Goal: Task Accomplishment & Management: Use online tool/utility

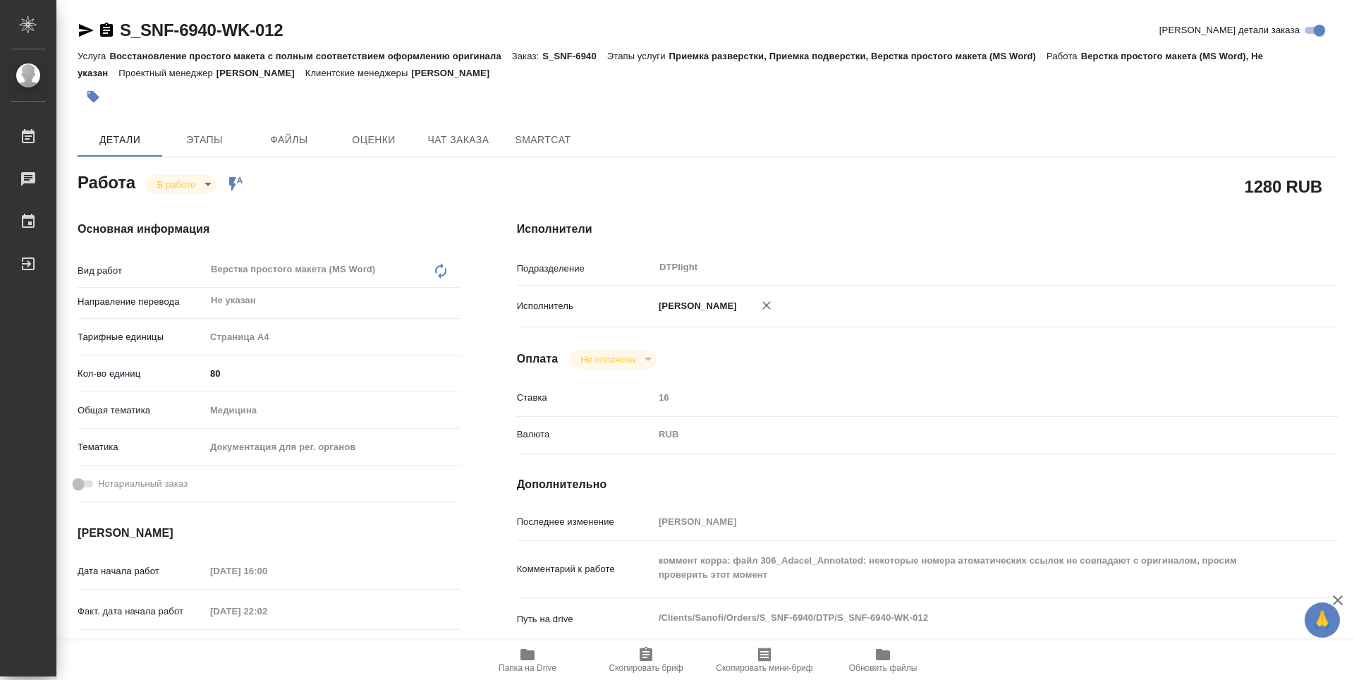
click at [535, 663] on span "Папка на Drive" at bounding box center [528, 668] width 58 height 10
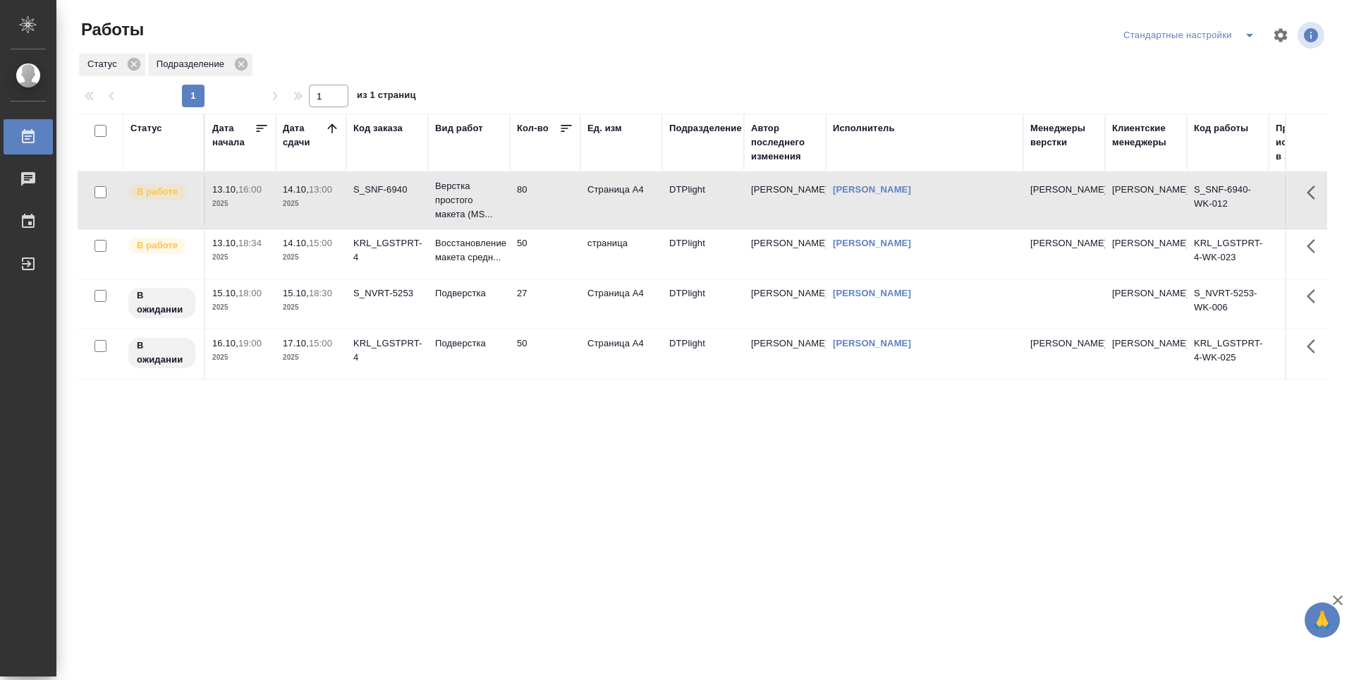
click at [559, 264] on td "50" at bounding box center [545, 253] width 71 height 49
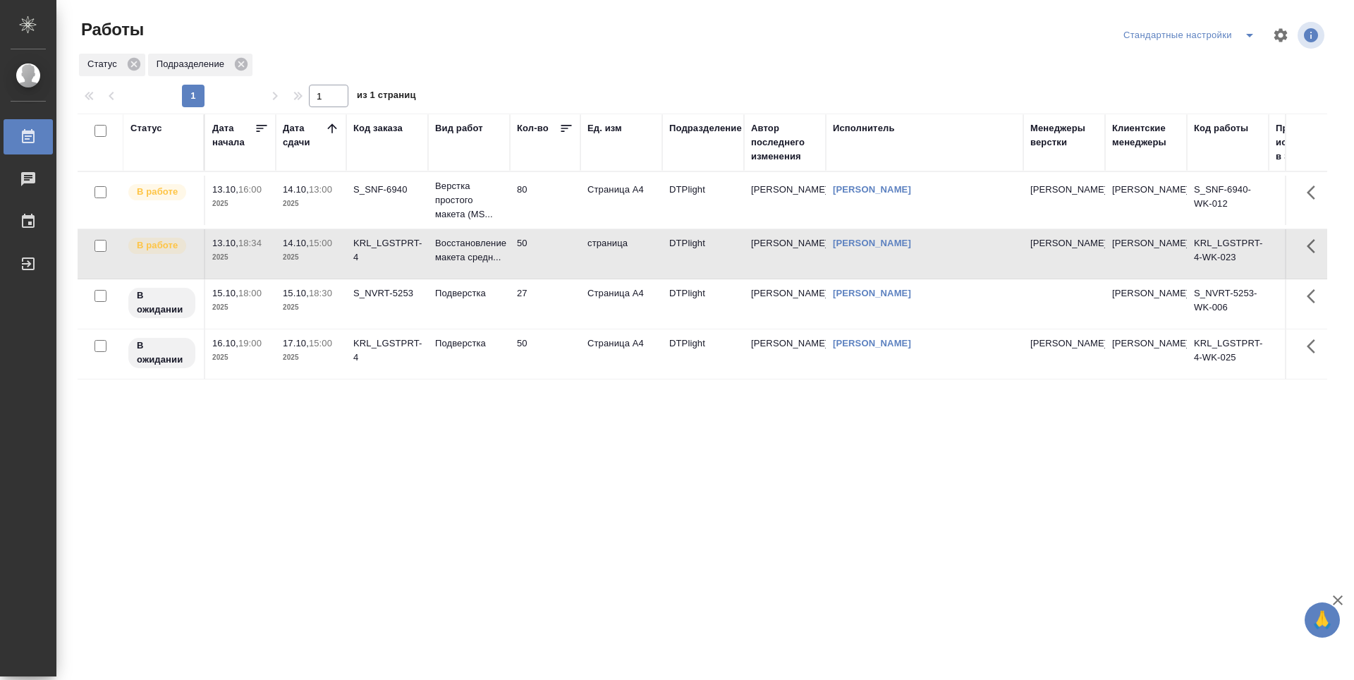
click at [559, 264] on td "50" at bounding box center [545, 253] width 71 height 49
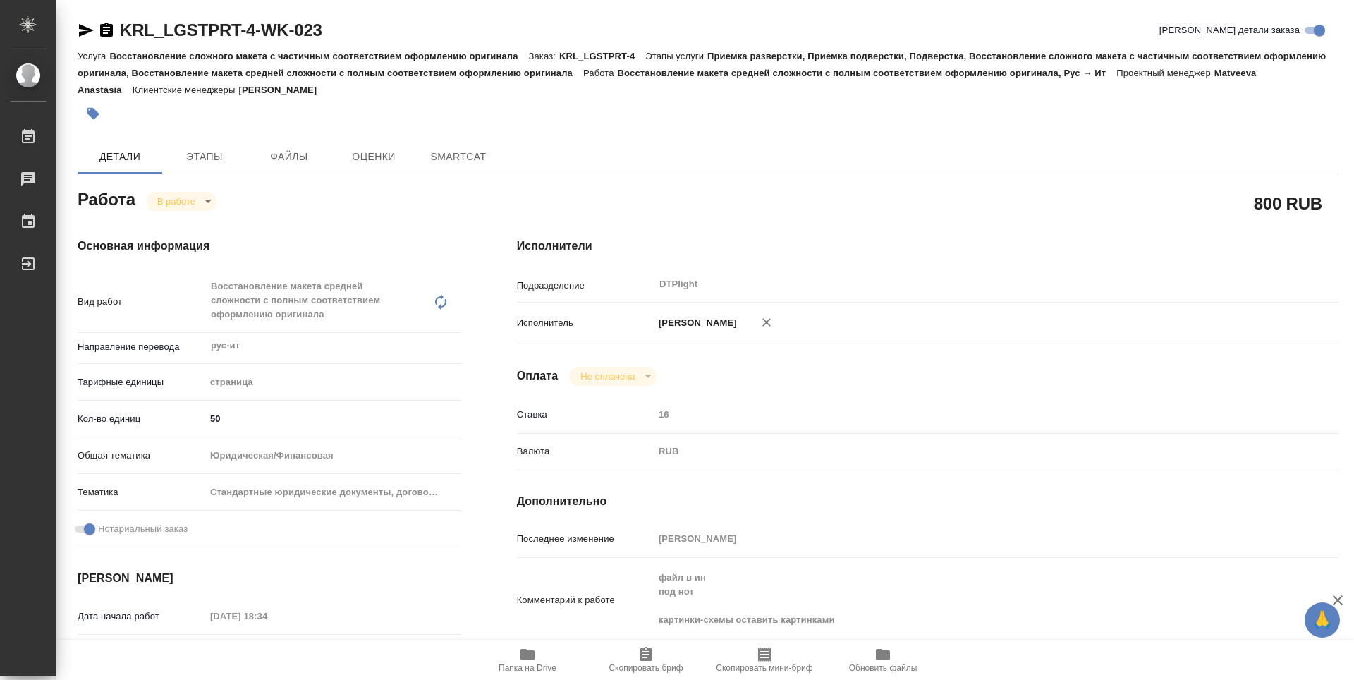
type textarea "x"
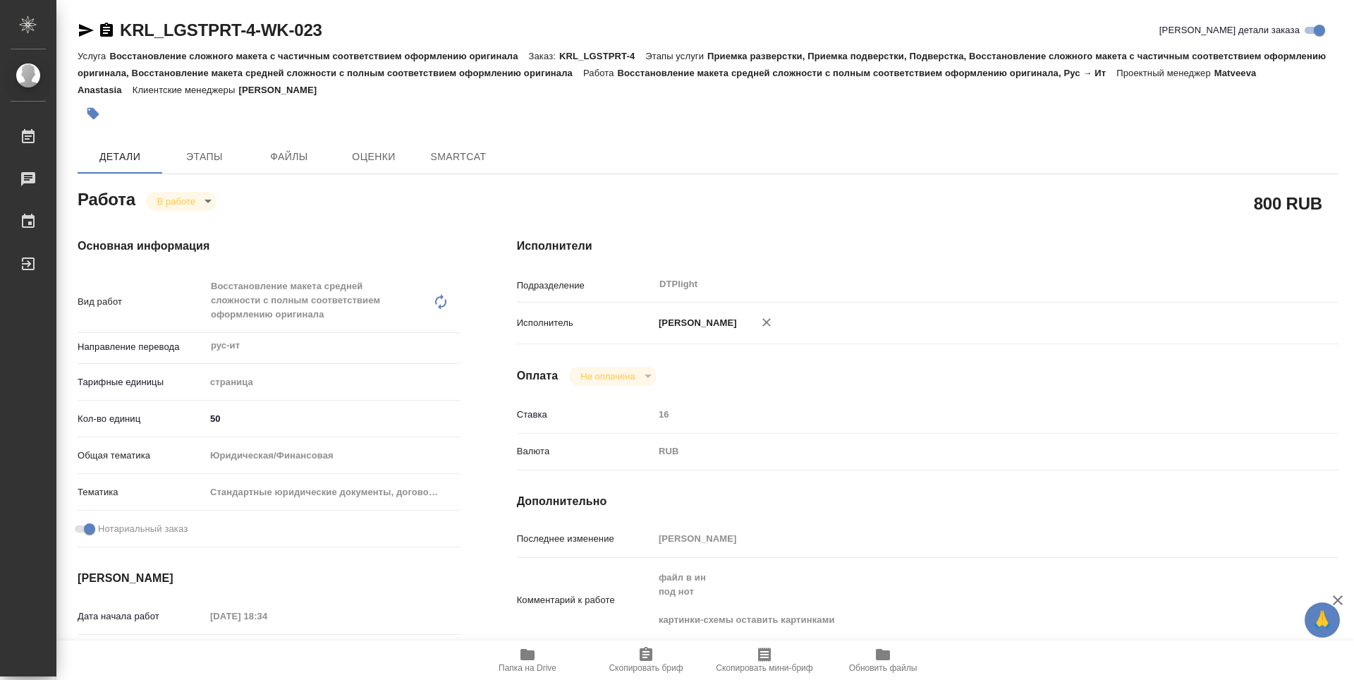
type textarea "x"
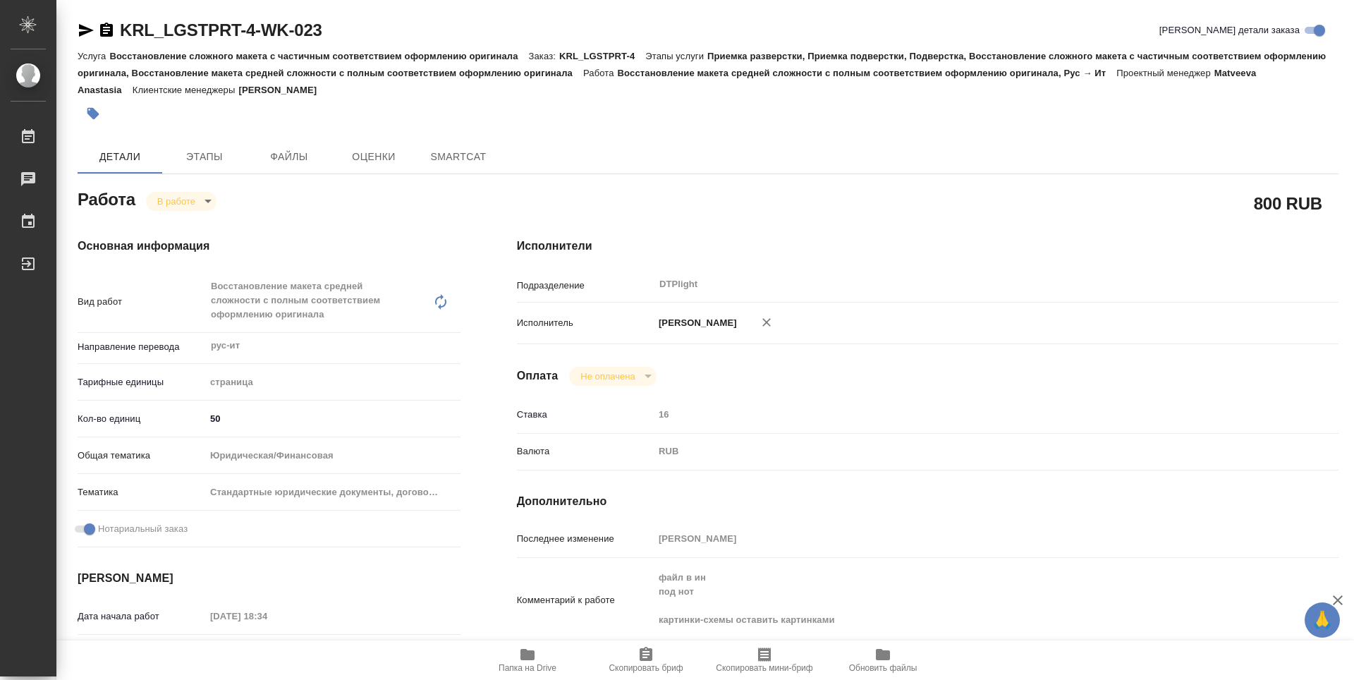
type textarea "x"
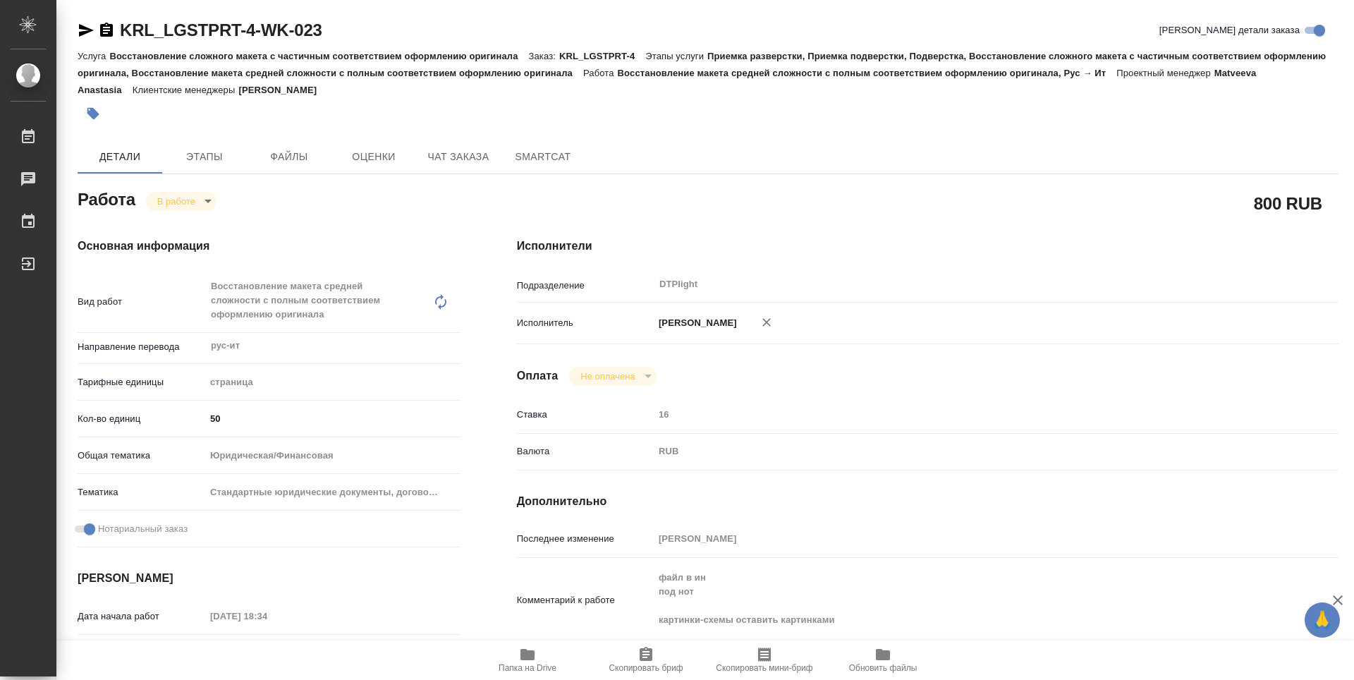
type textarea "x"
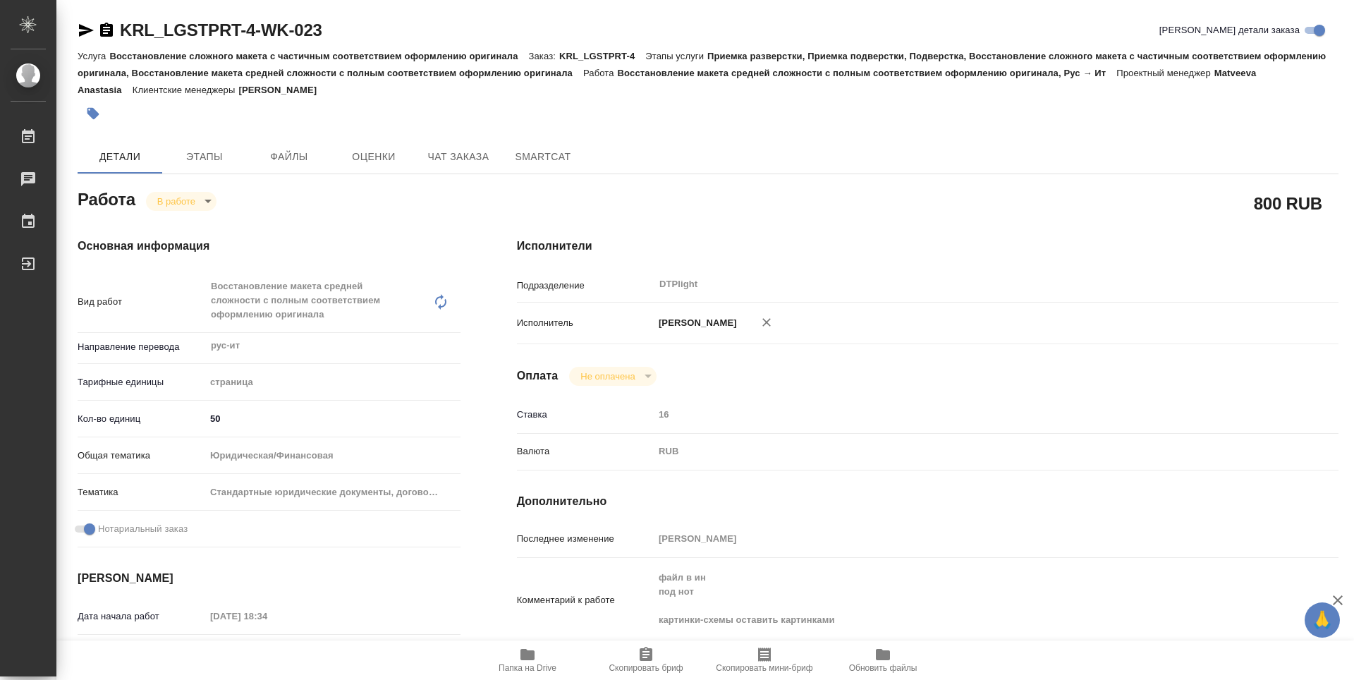
scroll to position [71, 0]
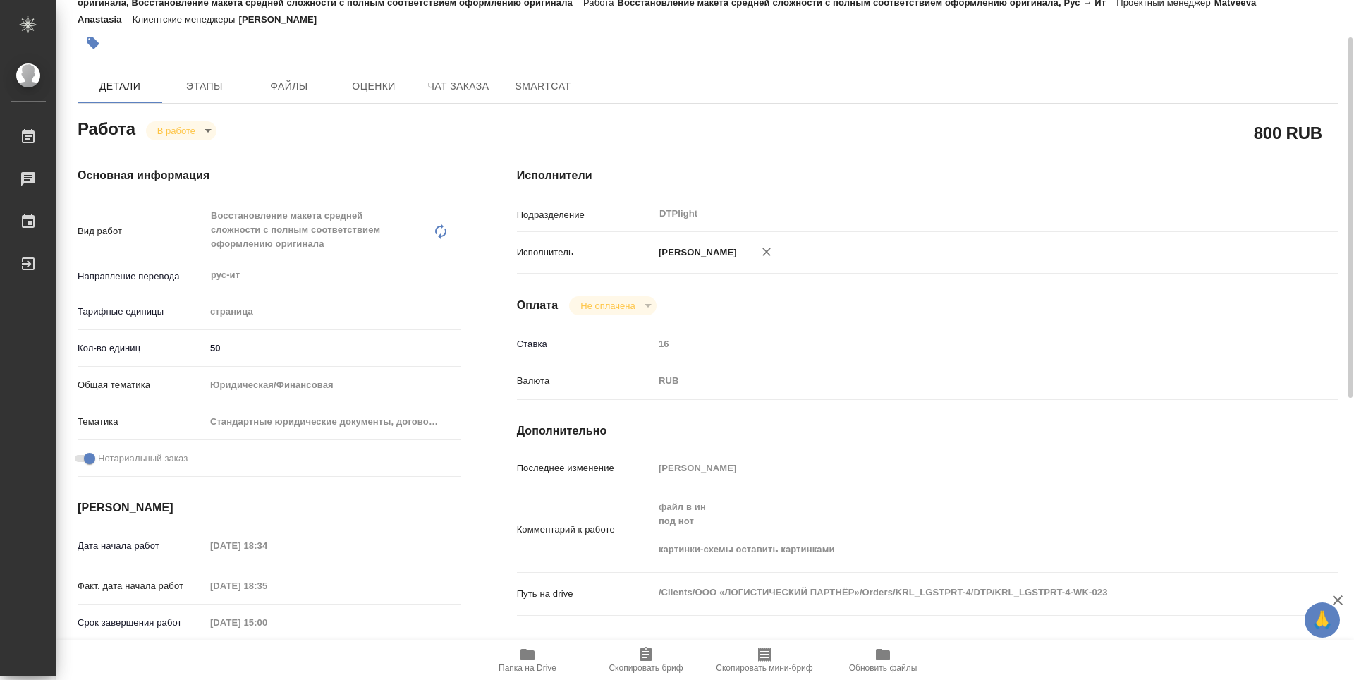
type textarea "x"
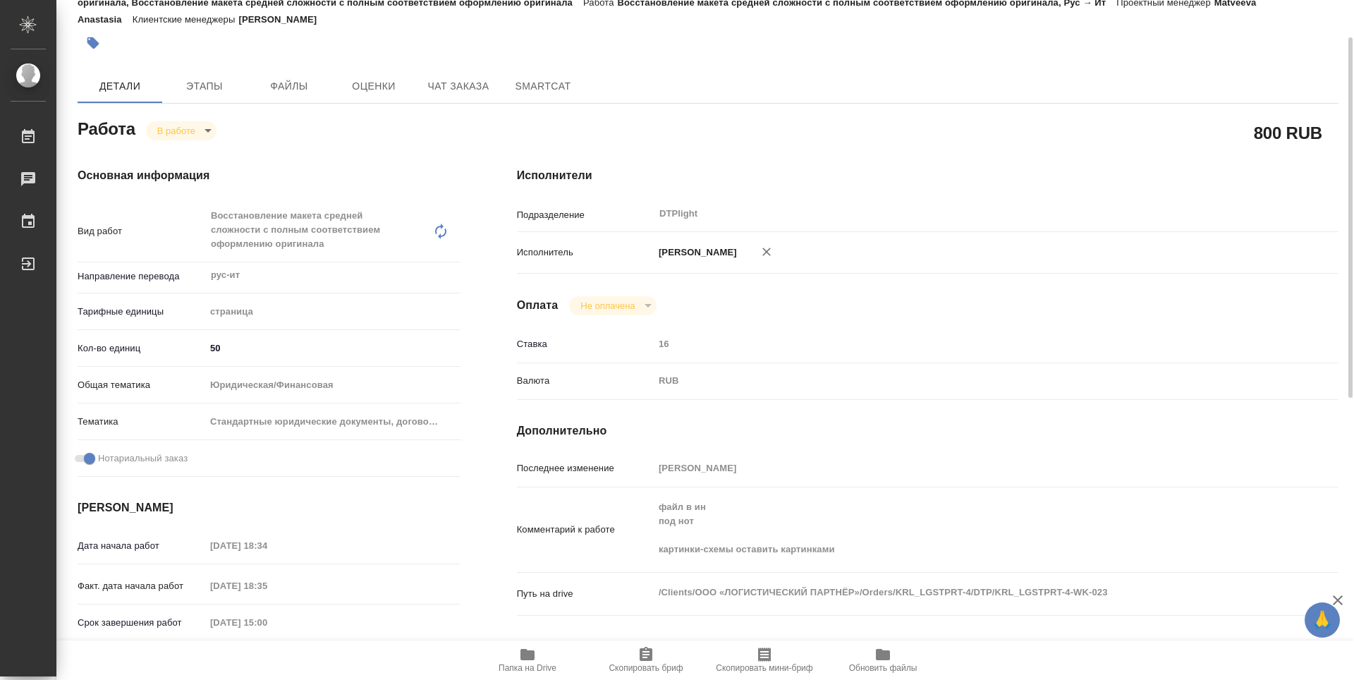
click at [539, 661] on span "Папка на Drive" at bounding box center [528, 659] width 102 height 27
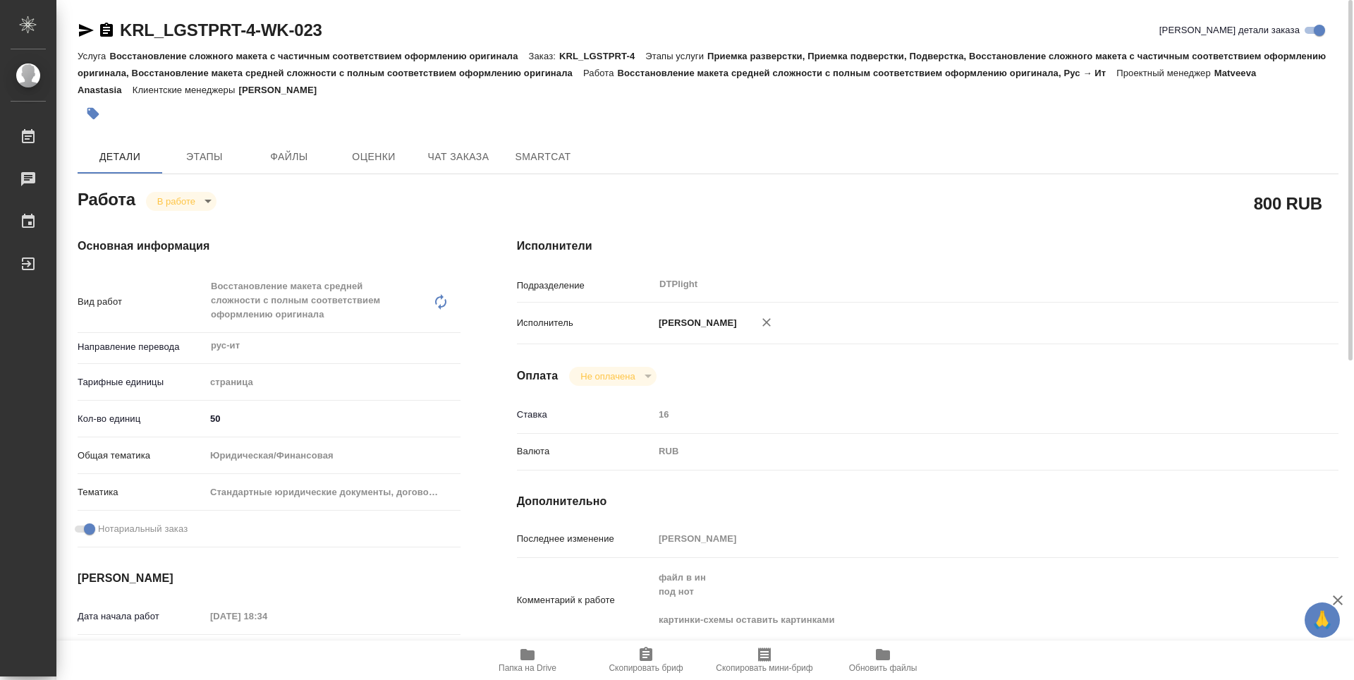
click at [104, 28] on icon "button" at bounding box center [106, 30] width 13 height 14
click at [519, 666] on span "Папка на Drive" at bounding box center [528, 668] width 58 height 10
